Goal: Information Seeking & Learning: Learn about a topic

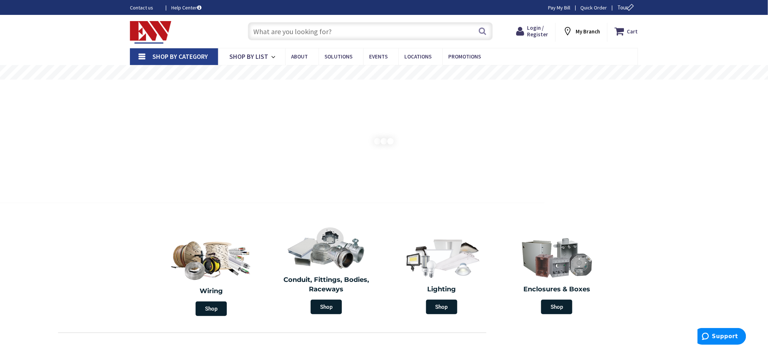
click at [256, 32] on input "text" at bounding box center [370, 31] width 245 height 18
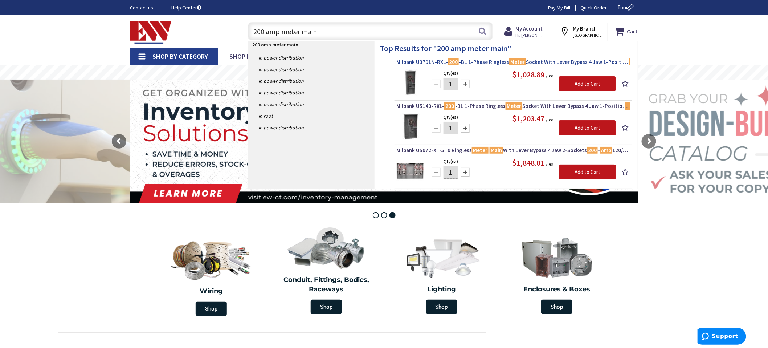
type input "200 amp meter main"
click at [408, 63] on span "Milbank U3791N-RXL- 200 -BL 1-Phase Ringless Meter Socket With Lever Bypass 4 J…" at bounding box center [513, 61] width 234 height 7
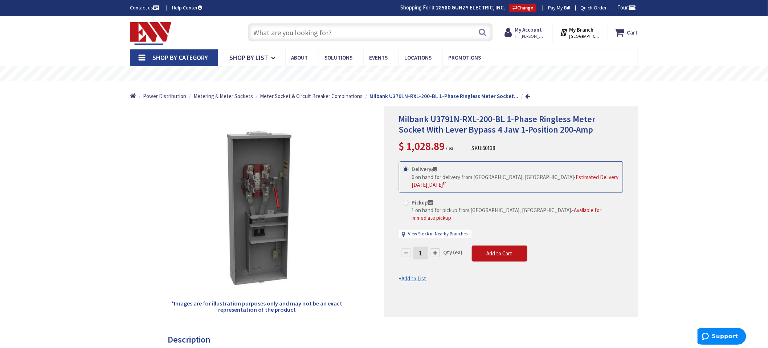
click at [262, 35] on input "text" at bounding box center [370, 32] width 245 height 18
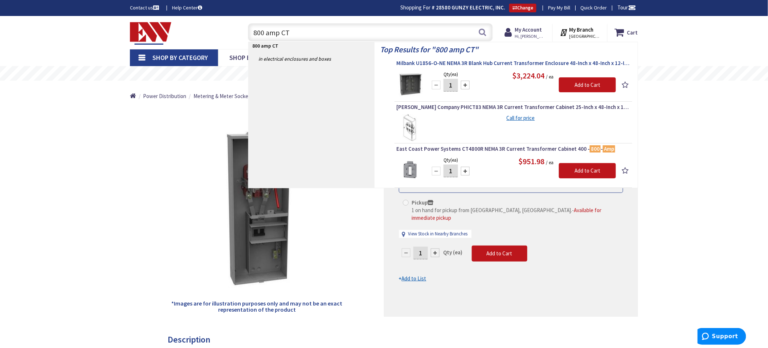
type input "800 amp CT"
click at [414, 63] on span "Milbank U1856-O-NE NEMA 3R Blank Hub Current Transformer Enclosure 48-Inch x 48…" at bounding box center [513, 62] width 234 height 7
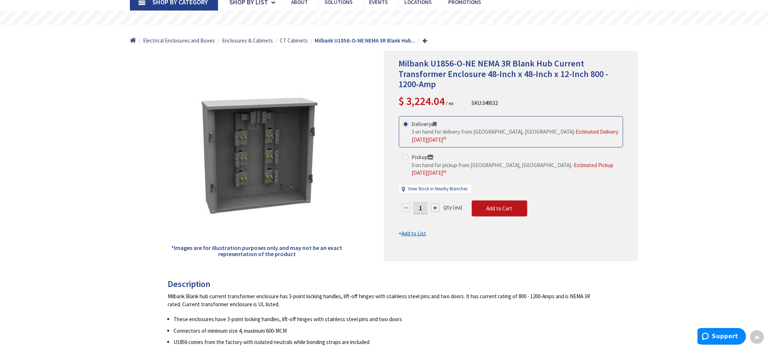
scroll to position [41, 0]
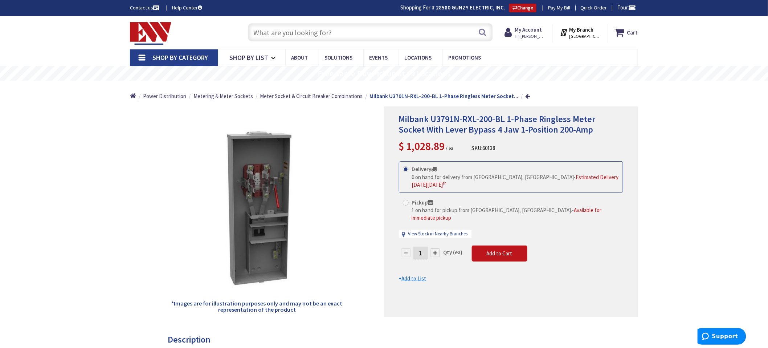
click at [260, 35] on input "text" at bounding box center [370, 32] width 245 height 18
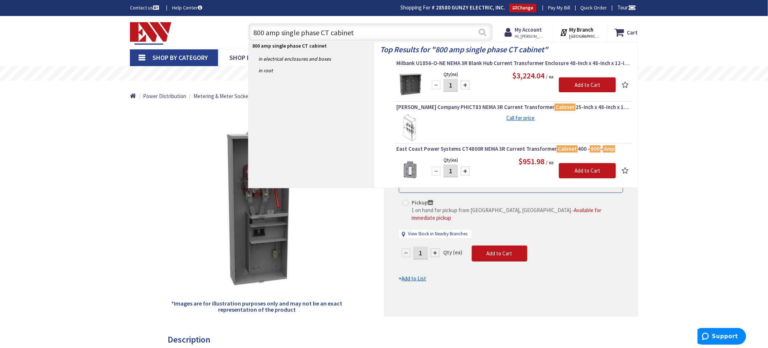
type input "800 amp single phase CT cabinet"
click at [481, 32] on button "Search" at bounding box center [482, 32] width 9 height 16
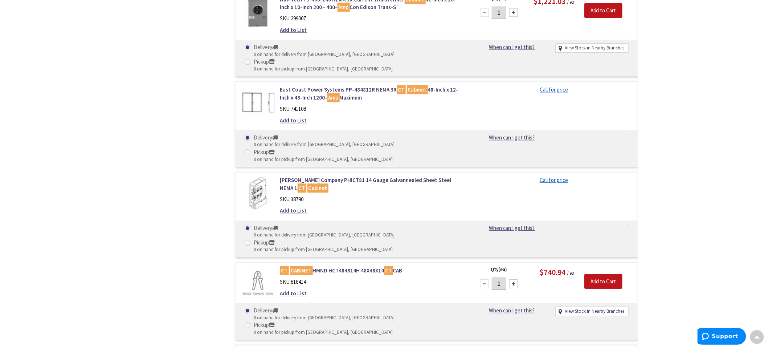
scroll to position [686, 0]
